Goal: Task Accomplishment & Management: Manage account settings

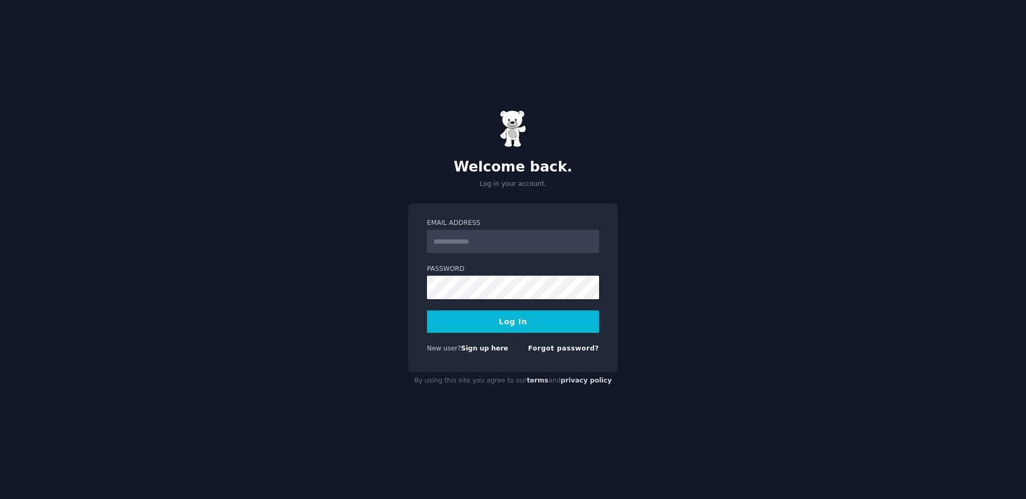
click at [509, 234] on input "Email Address" at bounding box center [513, 242] width 172 height 24
type input "**********"
click at [529, 321] on button "Log In" at bounding box center [513, 322] width 172 height 22
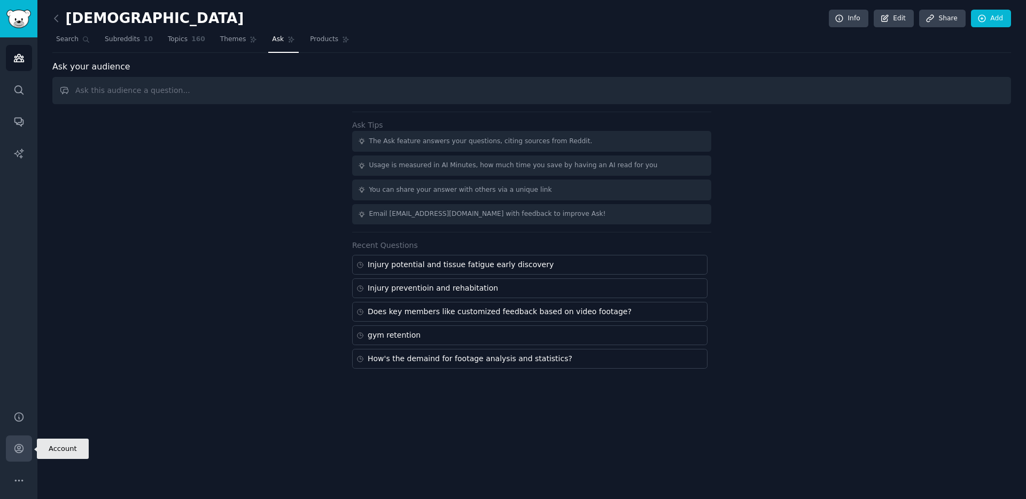
click at [25, 451] on link "Account" at bounding box center [19, 449] width 26 height 26
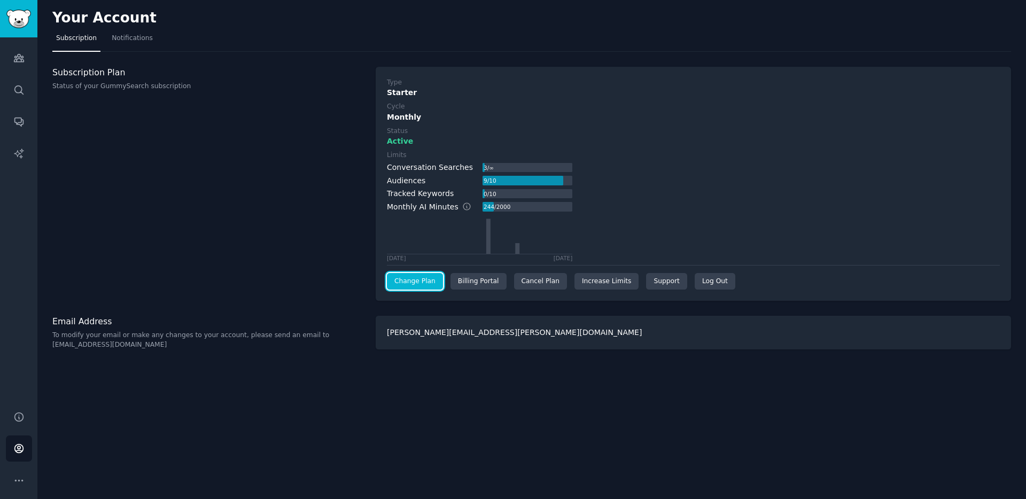
click at [428, 288] on link "Change Plan" at bounding box center [415, 281] width 56 height 17
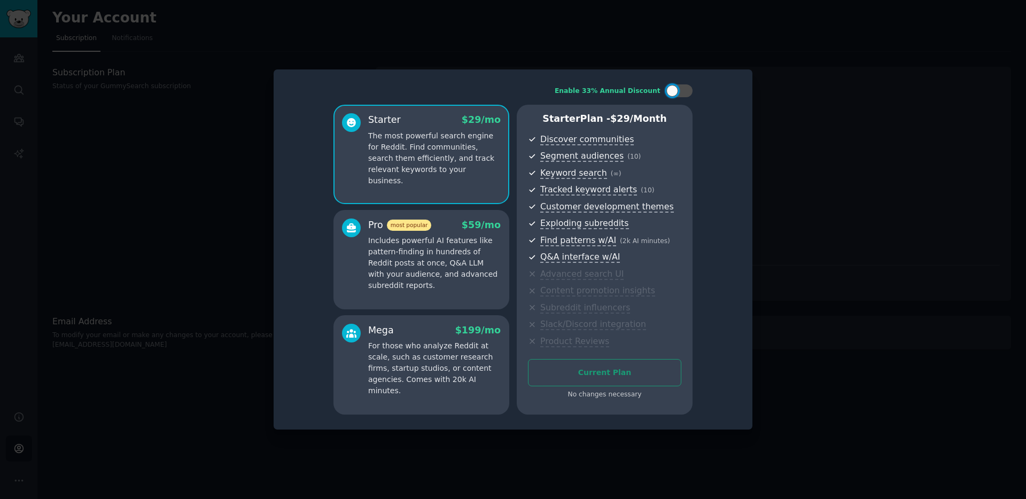
click at [827, 224] on div at bounding box center [513, 249] width 1026 height 499
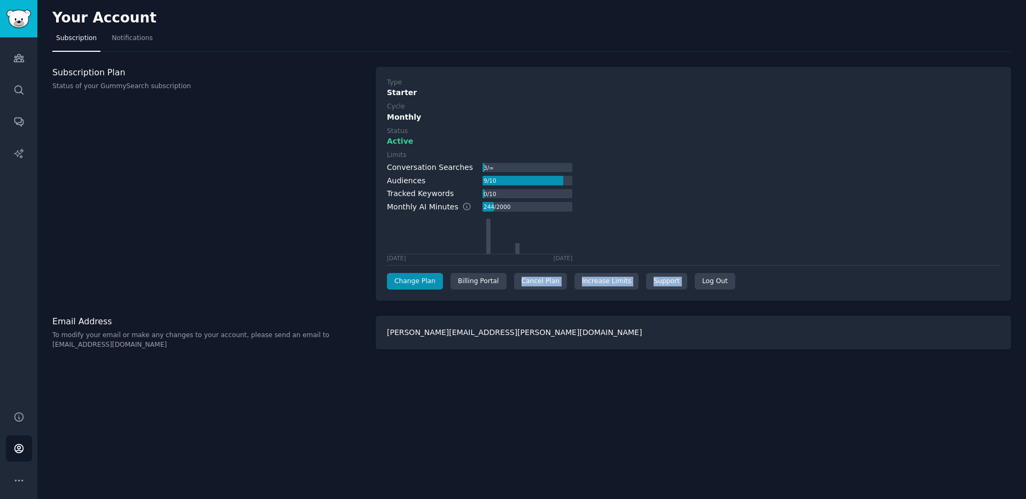
drag, startPoint x: 696, startPoint y: 284, endPoint x: 508, endPoint y: 277, distance: 188.8
click at [508, 277] on div "Change Plan Billing Portal Cancel Plan Increase Limits Support Log Out" at bounding box center [693, 281] width 613 height 17
click at [491, 336] on div "[PERSON_NAME][EMAIL_ADDRESS][PERSON_NAME][DOMAIN_NAME]" at bounding box center [693, 333] width 635 height 34
click at [538, 286] on div "Cancel Plan" at bounding box center [540, 281] width 53 height 17
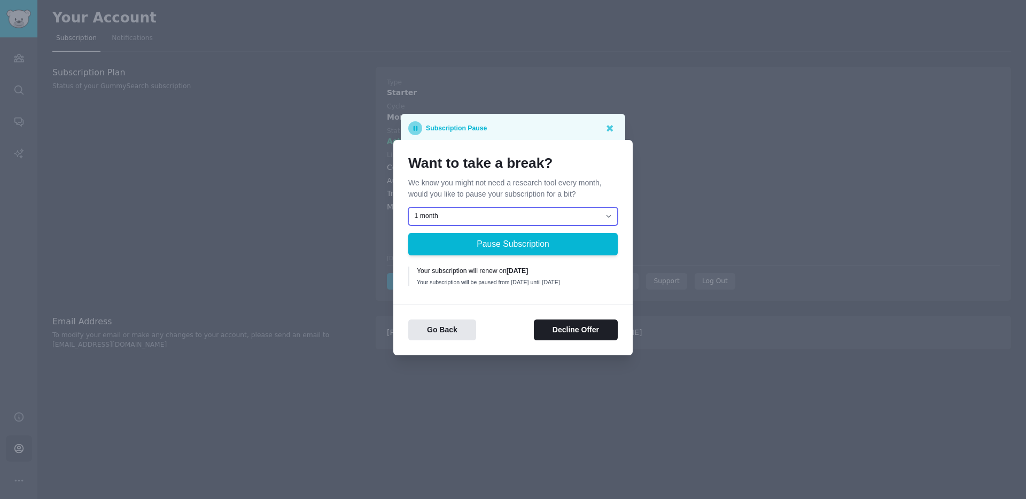
click at [529, 212] on select "1 month 2 months 3 months Choose a custom date to resume" at bounding box center [513, 216] width 210 height 18
click at [567, 334] on button "Decline Offer" at bounding box center [576, 330] width 84 height 21
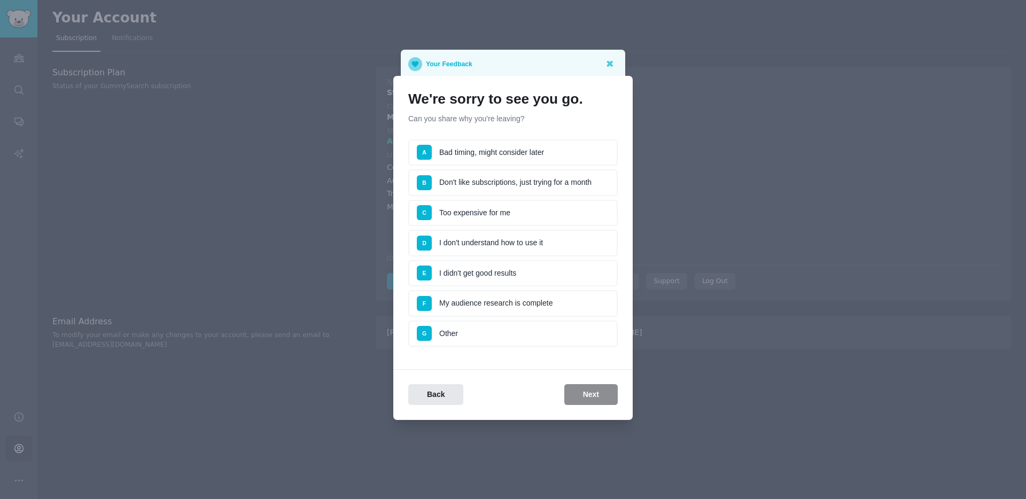
click at [527, 339] on li "G Other" at bounding box center [513, 334] width 210 height 27
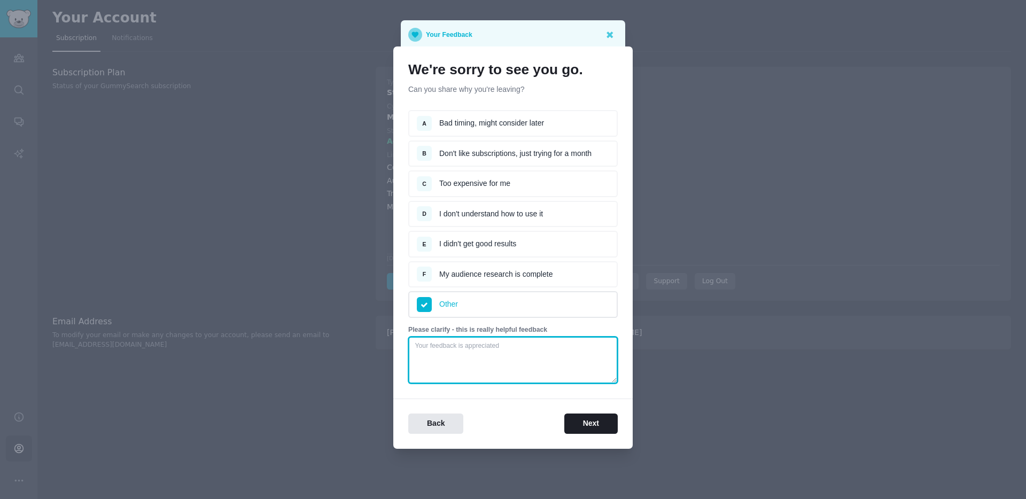
click at [523, 352] on textarea at bounding box center [513, 360] width 210 height 47
type textarea "u"
click at [422, 346] on textarea "price does not match with my usage frequency" at bounding box center [513, 360] width 210 height 47
click at [0, 0] on lt-span "P rice" at bounding box center [0, 0] width 0 height 0
click at [461, 345] on textarea "Price does not match with my usage frequency" at bounding box center [513, 360] width 210 height 47
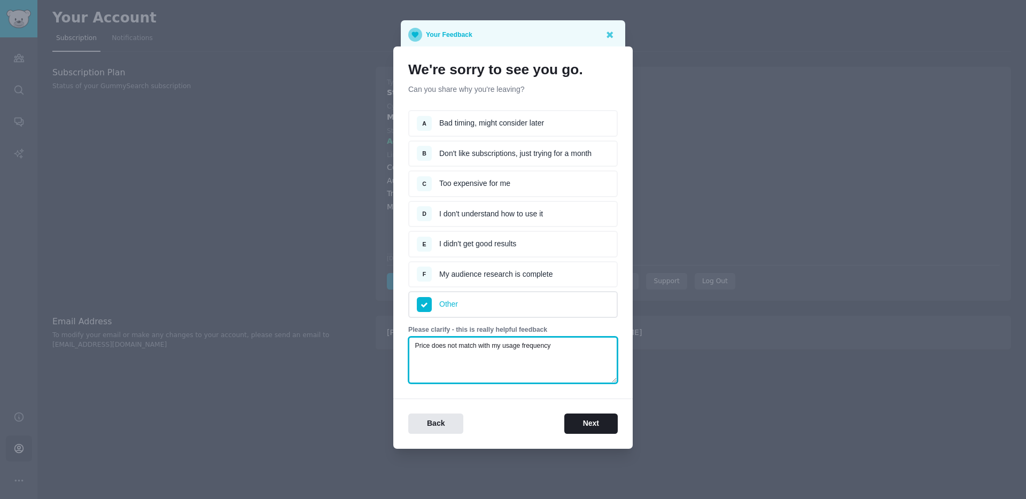
click at [461, 345] on textarea "Price does not match with my usage frequency" at bounding box center [513, 360] width 210 height 47
type textarea "Price does not fit with my usage frequency"
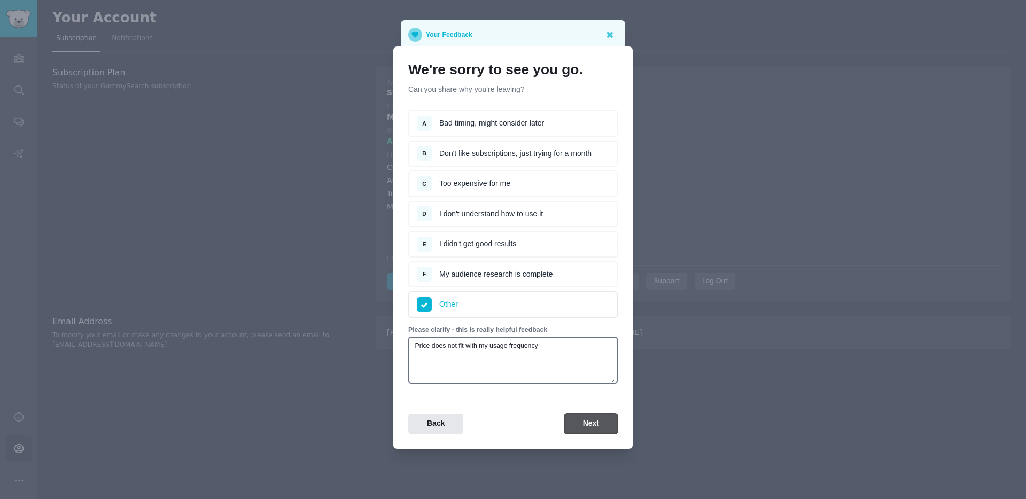
click at [582, 415] on button "Next" at bounding box center [590, 424] width 53 height 21
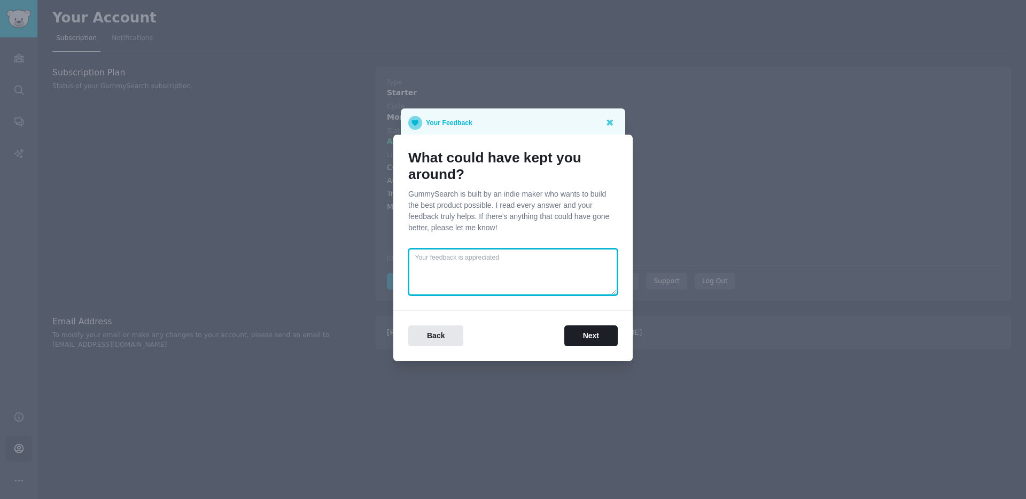
click at [524, 269] on textarea at bounding box center [513, 272] width 210 height 47
type textarea "I find it's better to start a credit based mode than monthly subscription. Or i…"
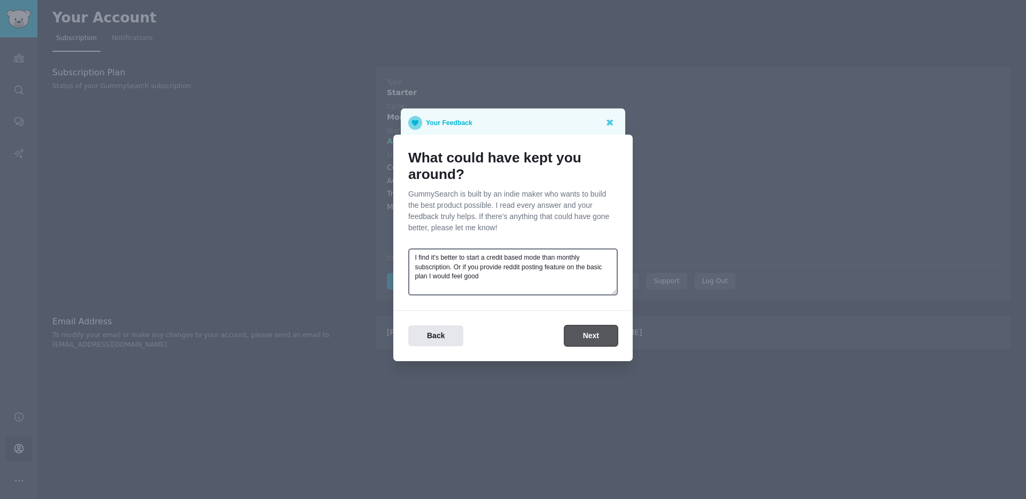
click at [569, 339] on button "Next" at bounding box center [590, 335] width 53 height 21
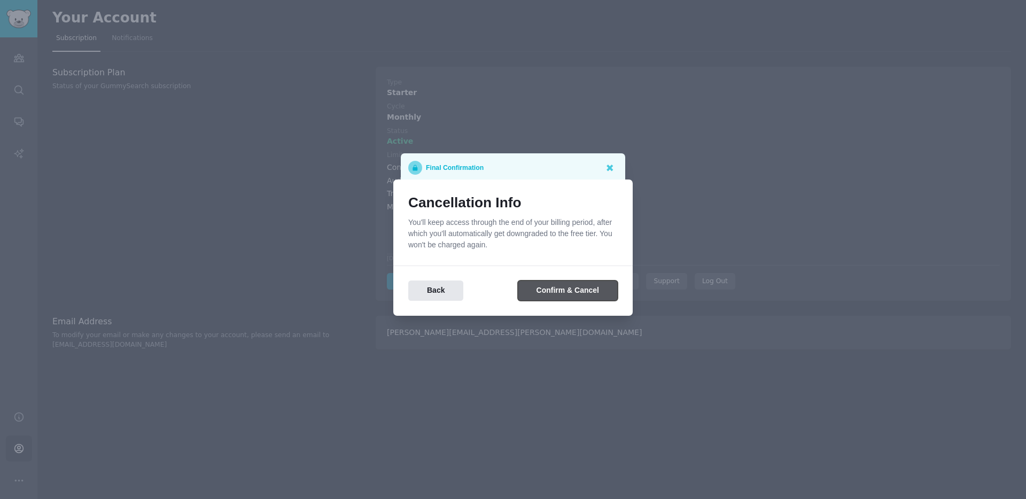
click at [561, 286] on button "Confirm & Cancel" at bounding box center [568, 291] width 100 height 21
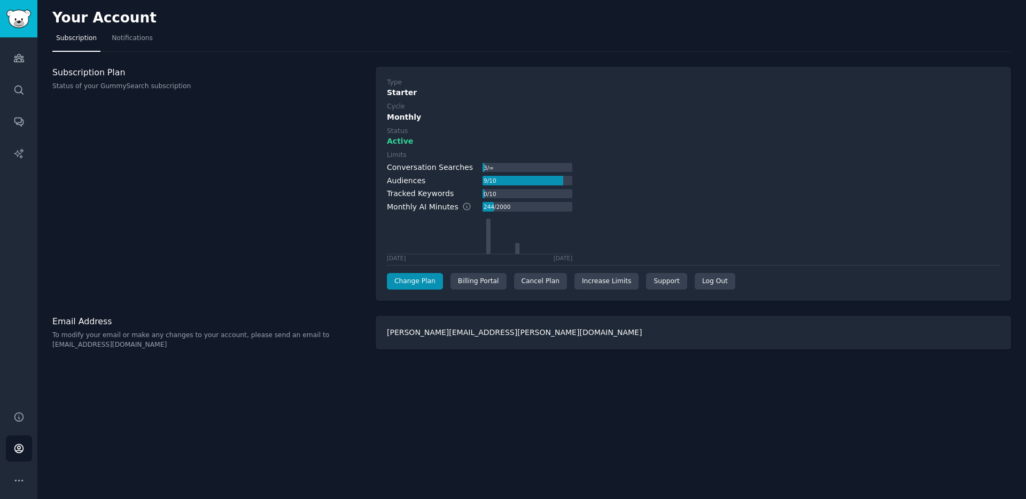
click at [730, 160] on div "Limits Conversation Searches 3 / ∞ Audiences 9 / 10 Tracked Keywords 0 / 10 Mon…" at bounding box center [693, 206] width 613 height 111
